Goal: Task Accomplishment & Management: Complete application form

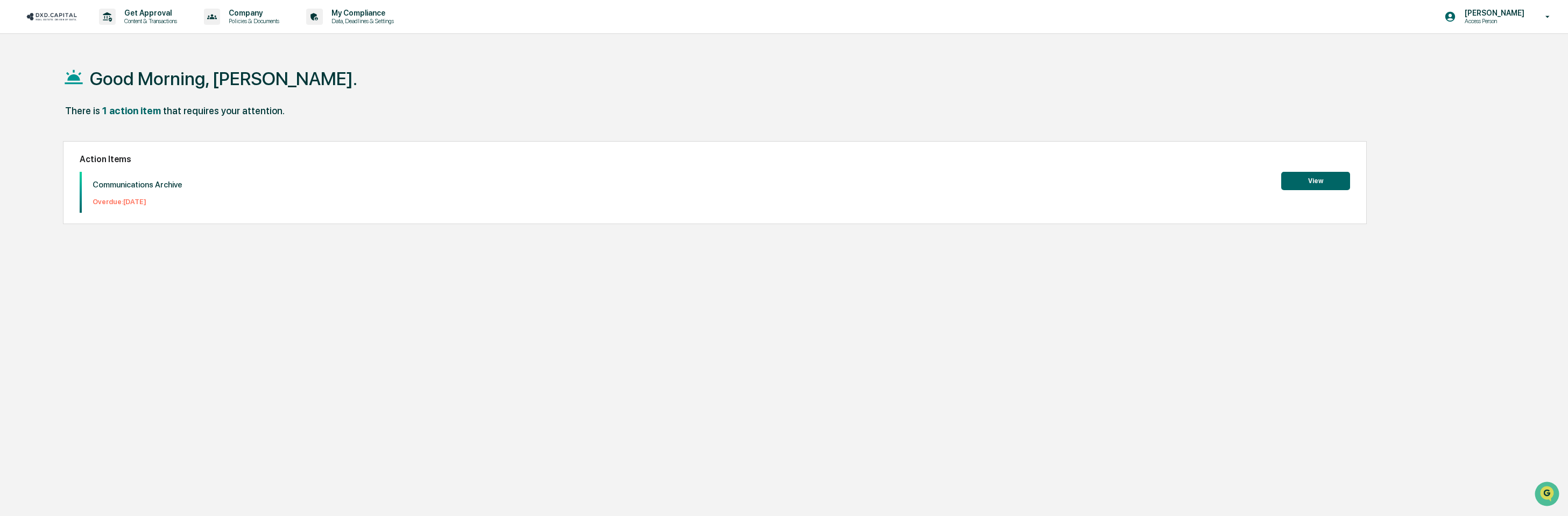
click at [1333, 185] on button "View" at bounding box center [1315, 180] width 69 height 19
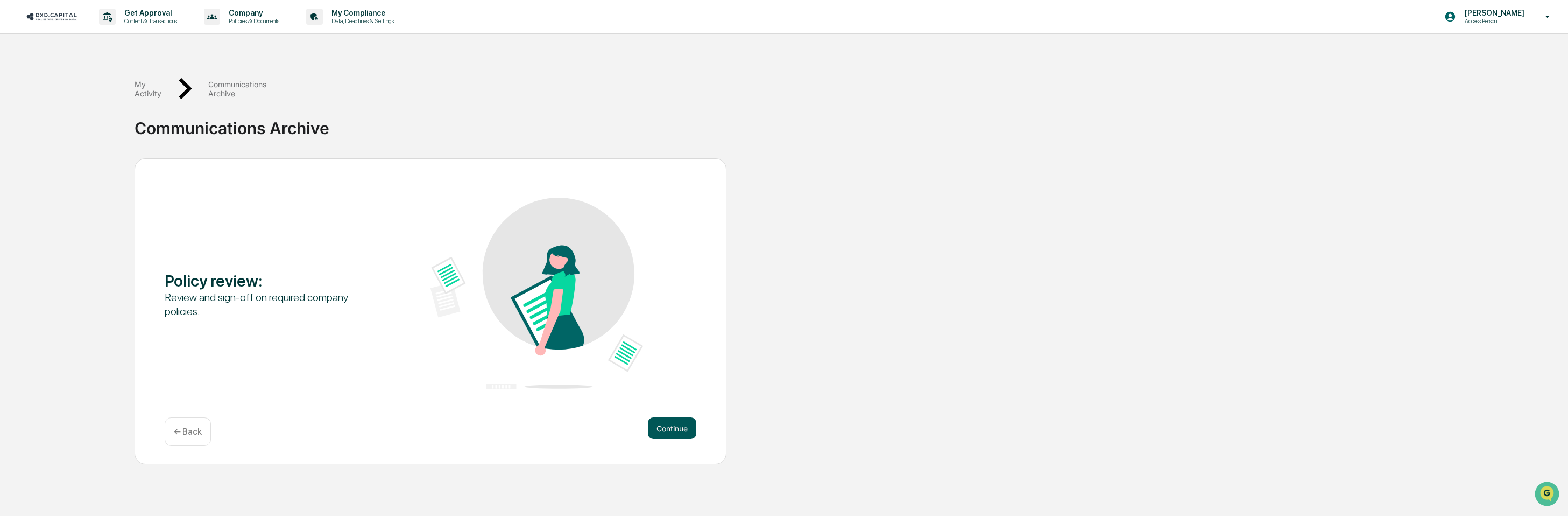
click at [684, 417] on button "Continue" at bounding box center [672, 428] width 48 height 21
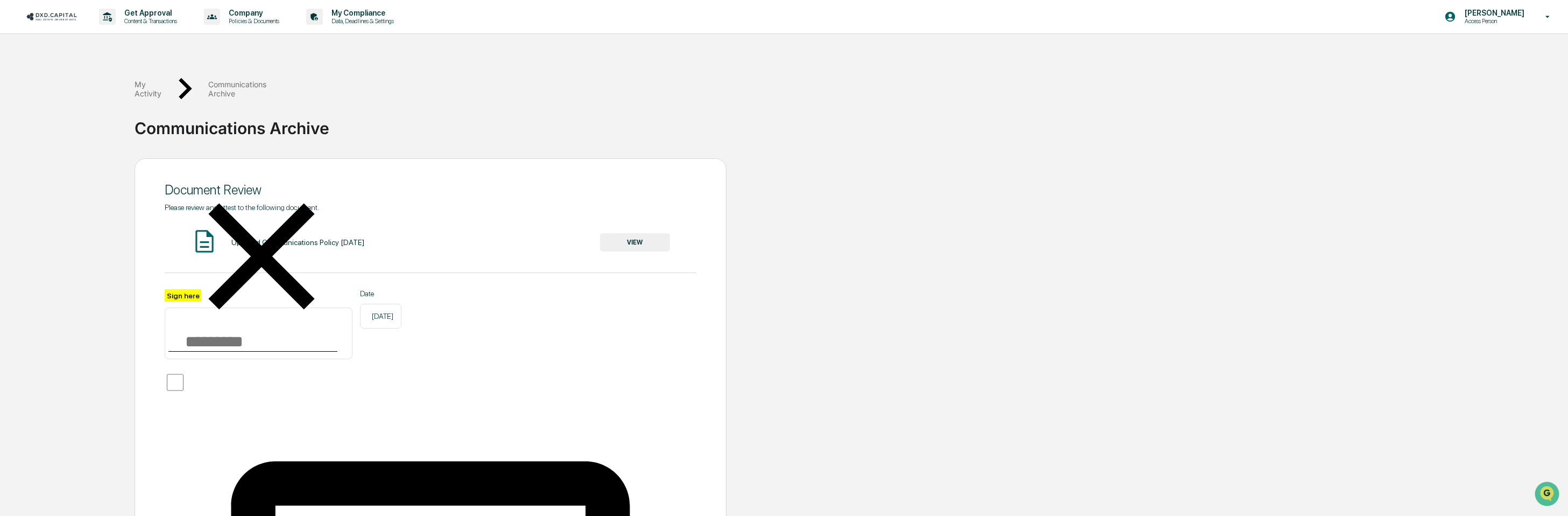
click at [197, 307] on input "Sign here" at bounding box center [258, 333] width 188 height 52
type input "**********"
click at [635, 233] on button "VIEW" at bounding box center [635, 242] width 70 height 19
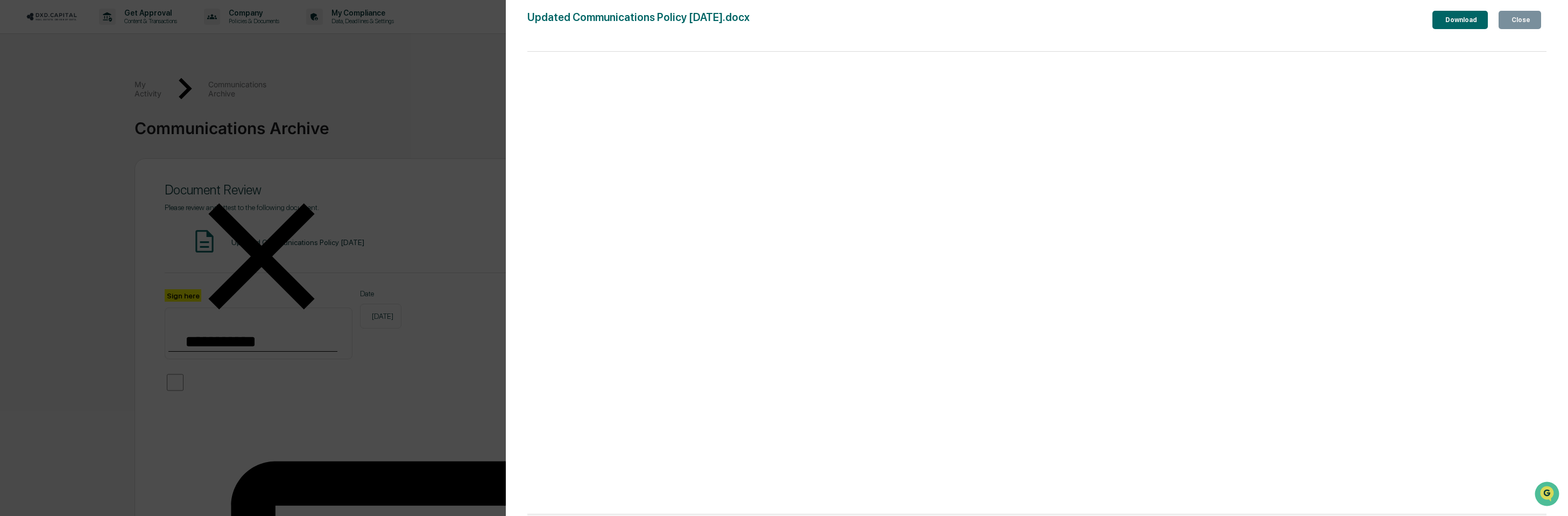
click at [1517, 20] on div "Close" at bounding box center [1519, 19] width 21 height 8
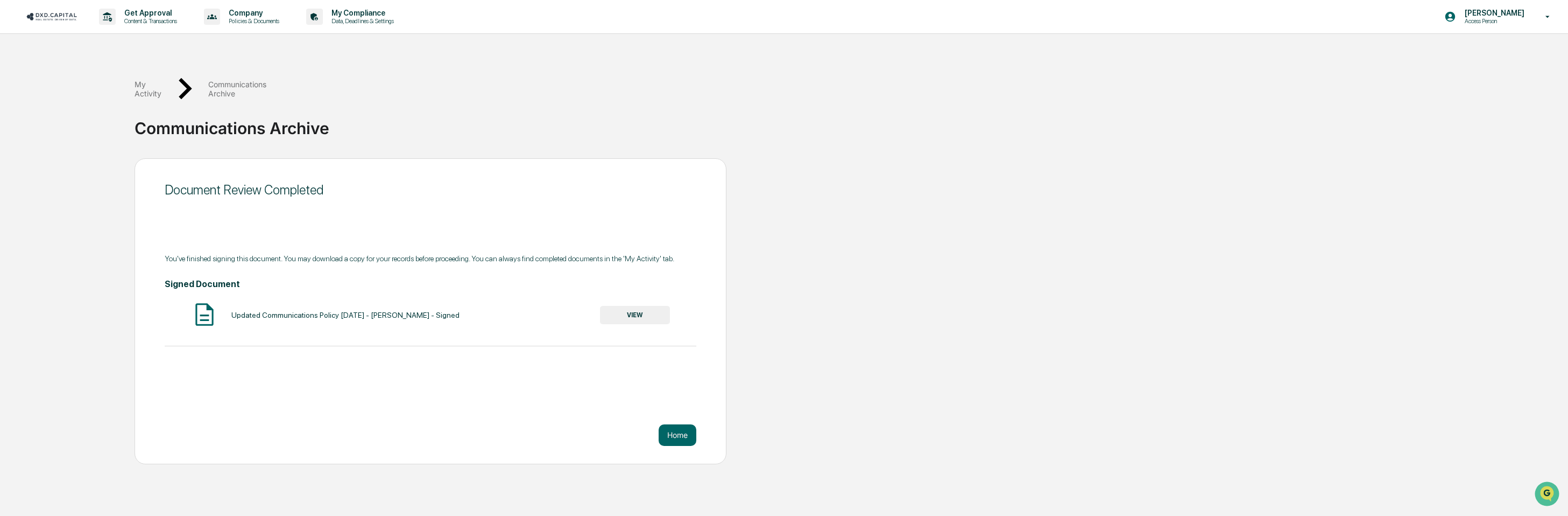
click at [640, 306] on button "VIEW" at bounding box center [635, 315] width 70 height 19
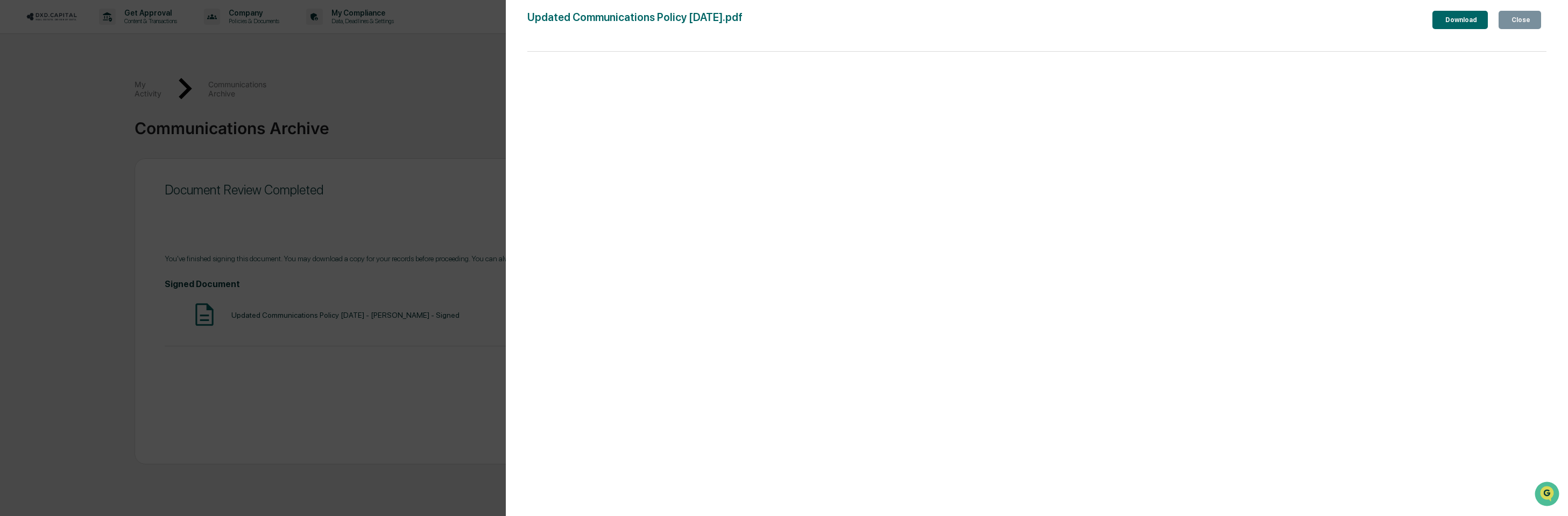
click at [1529, 28] on button "Close" at bounding box center [1520, 20] width 43 height 19
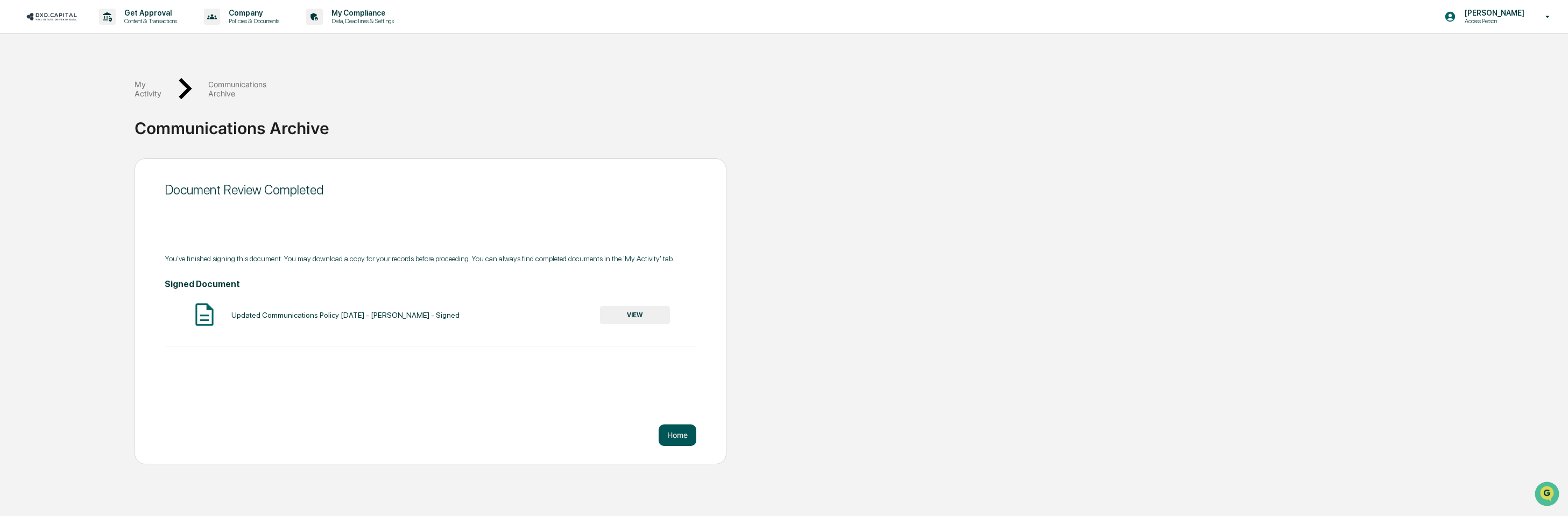
click at [668, 424] on button "Home" at bounding box center [677, 435] width 38 height 21
